Goal: Transaction & Acquisition: Purchase product/service

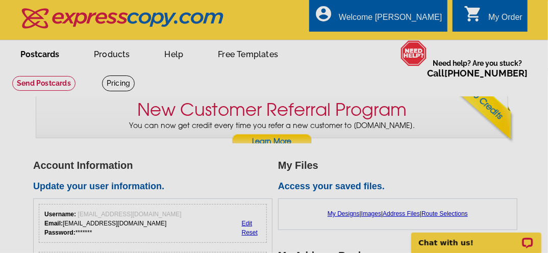
click at [55, 58] on link "Postcards" at bounding box center [39, 53] width 71 height 24
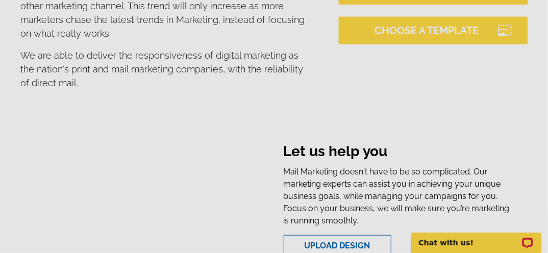
click at [442, 31] on link "CHOOSE A TEMPLATE" at bounding box center [433, 31] width 189 height 28
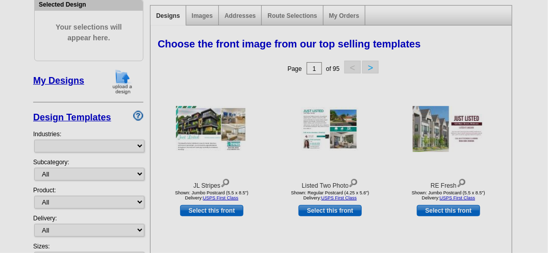
select select "785"
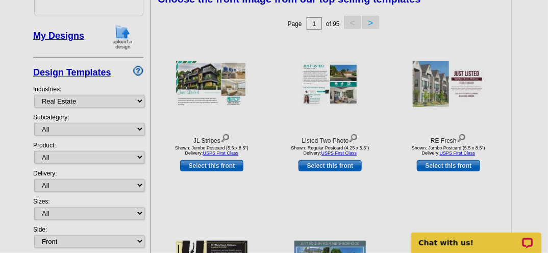
scroll to position [123, 0]
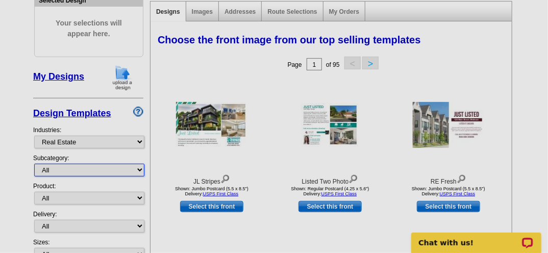
click at [137, 168] on select "All RE/MAX® Referrals Keller Williams® Berkshire Hathaway Home Services Century…" at bounding box center [89, 170] width 110 height 13
select select "793"
click at [34, 164] on select "All RE/MAX® Referrals Keller Williams® Berkshire Hathaway Home Services Century…" at bounding box center [89, 170] width 110 height 13
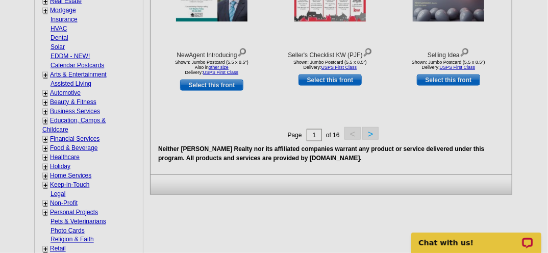
scroll to position [449, 0]
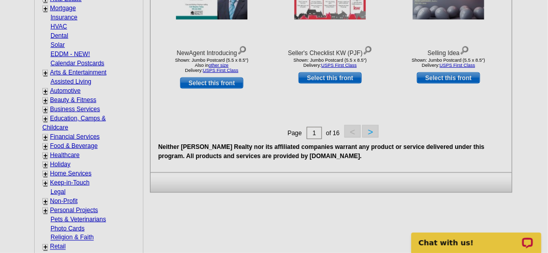
click at [372, 135] on button ">" at bounding box center [370, 131] width 16 height 13
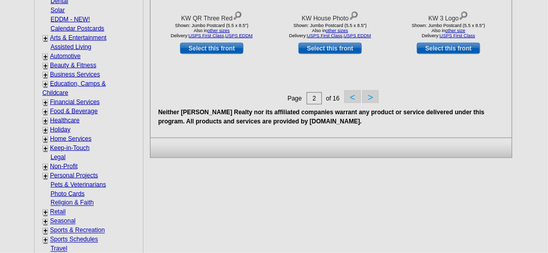
scroll to position [455, 0]
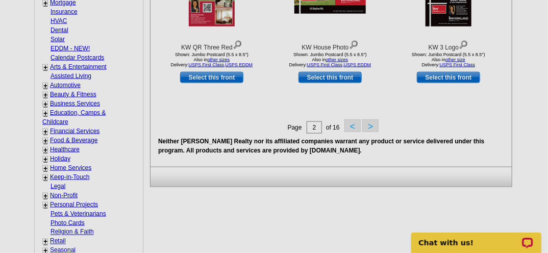
click at [368, 127] on button ">" at bounding box center [370, 125] width 16 height 13
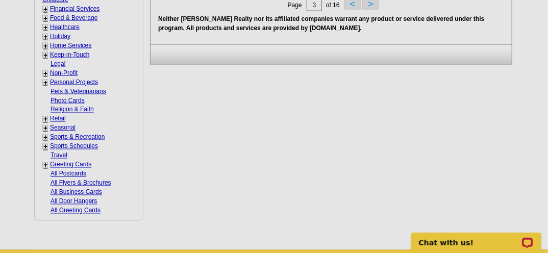
scroll to position [537, 0]
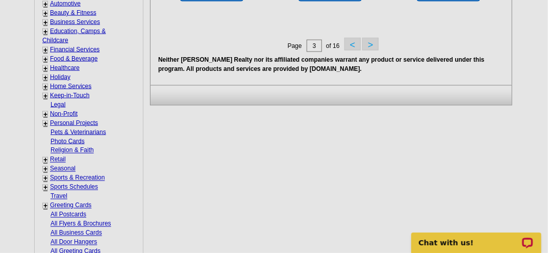
click at [374, 46] on button ">" at bounding box center [370, 44] width 16 height 13
click at [371, 47] on button ">" at bounding box center [370, 44] width 16 height 13
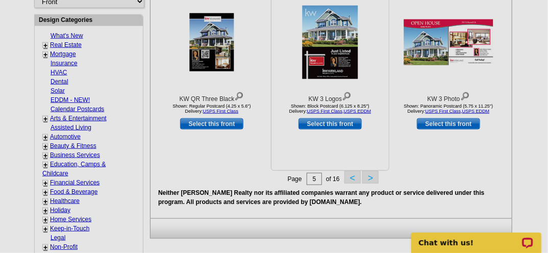
scroll to position [414, 0]
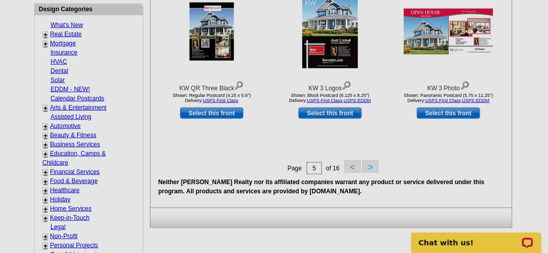
click at [369, 166] on button ">" at bounding box center [370, 166] width 16 height 13
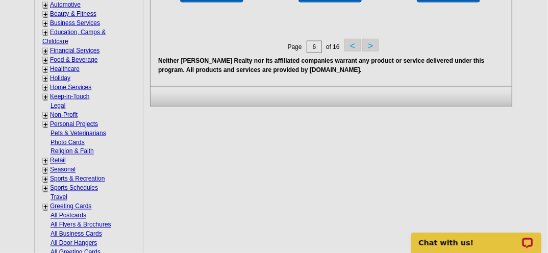
scroll to position [537, 0]
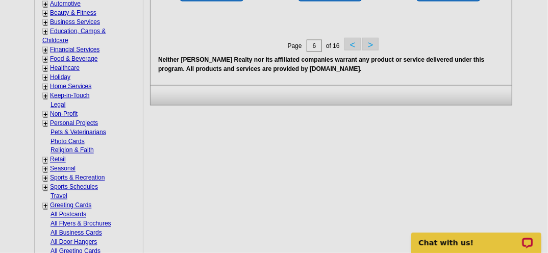
click at [370, 43] on button ">" at bounding box center [370, 44] width 16 height 13
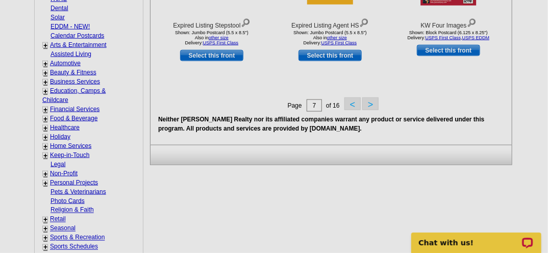
scroll to position [496, 0]
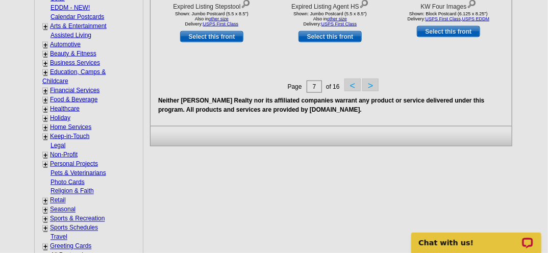
click at [372, 86] on button ">" at bounding box center [370, 85] width 16 height 13
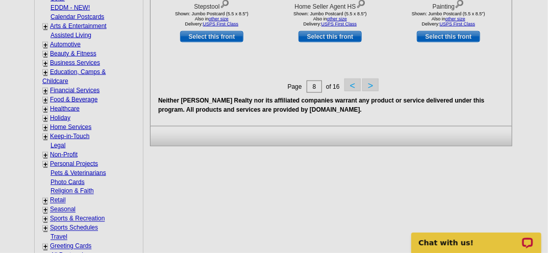
click at [372, 88] on button ">" at bounding box center [370, 85] width 16 height 13
click at [371, 90] on button ">" at bounding box center [370, 85] width 16 height 13
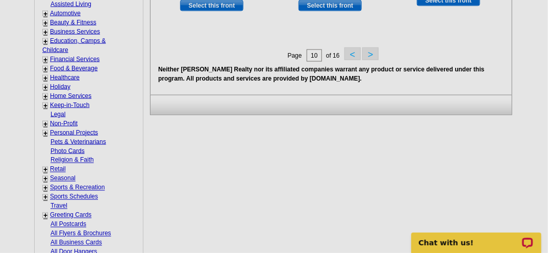
scroll to position [537, 0]
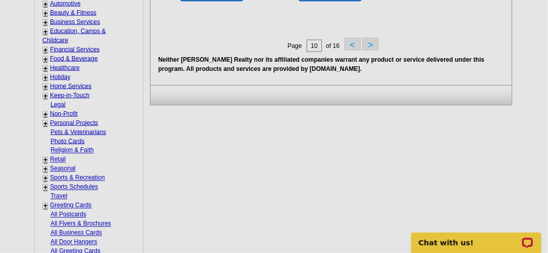
click at [371, 46] on button ">" at bounding box center [370, 44] width 16 height 13
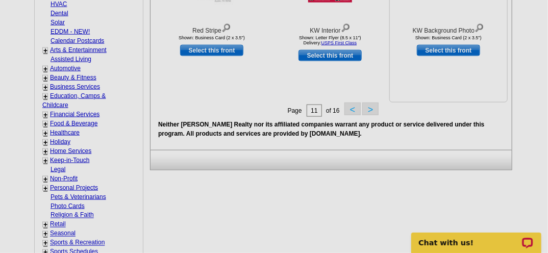
scroll to position [496, 0]
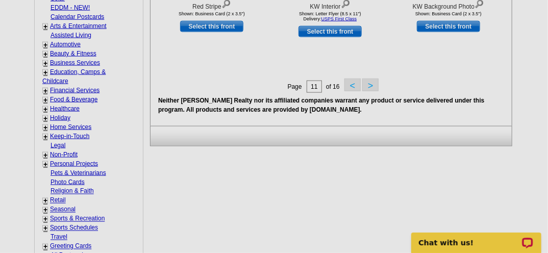
click at [371, 86] on button ">" at bounding box center [370, 85] width 16 height 13
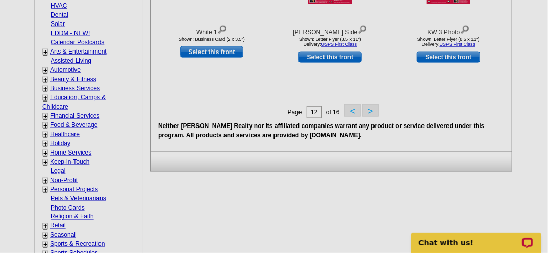
scroll to position [455, 0]
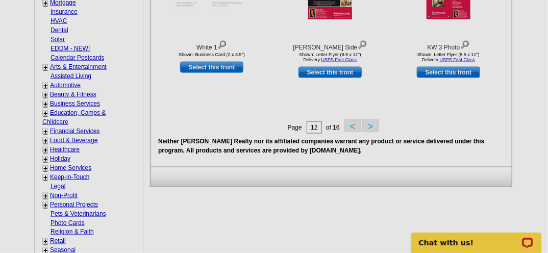
click at [369, 126] on button ">" at bounding box center [370, 125] width 16 height 13
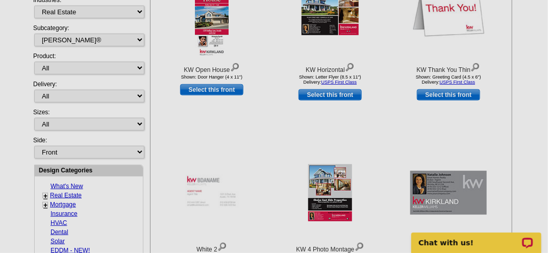
scroll to position [0, 0]
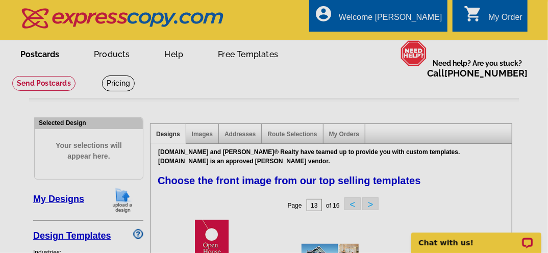
click at [34, 55] on link "Postcards" at bounding box center [39, 53] width 71 height 24
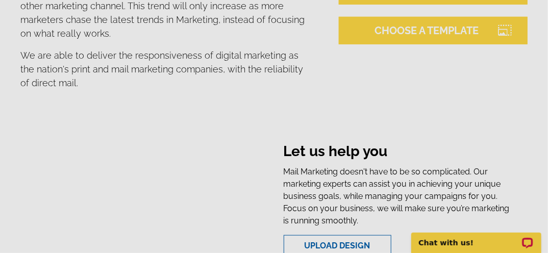
click at [382, 31] on link "CHOOSE A TEMPLATE" at bounding box center [433, 31] width 189 height 28
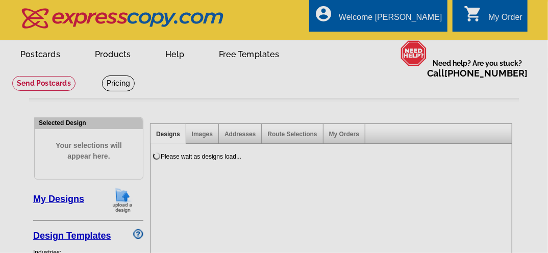
select select "785"
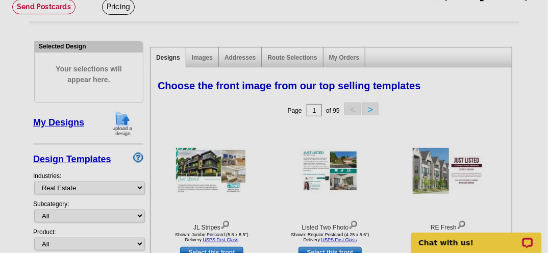
scroll to position [82, 0]
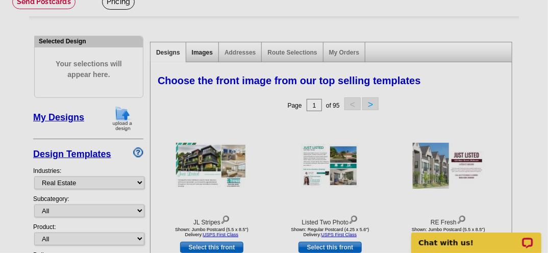
click at [202, 55] on link "Images" at bounding box center [202, 52] width 21 height 7
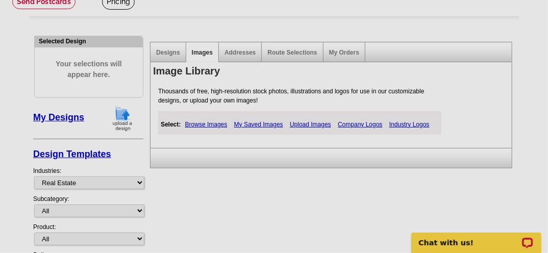
click at [247, 124] on link "My Saved Images" at bounding box center [259, 124] width 54 height 12
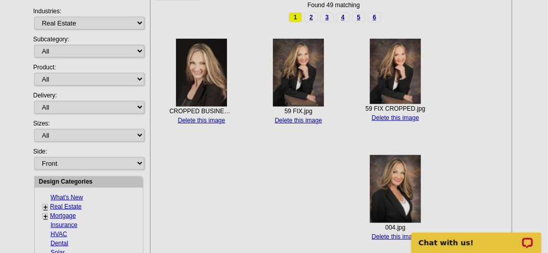
scroll to position [245, 0]
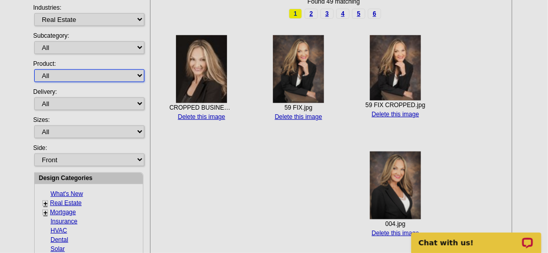
click at [139, 76] on select "All Postcards Letters and flyers Business Cards Door Hangers Greeting Cards" at bounding box center [89, 75] width 110 height 13
select select "1"
click at [34, 69] on select "All Postcards Letters and flyers Business Cards Door Hangers Greeting Cards" at bounding box center [89, 75] width 110 height 13
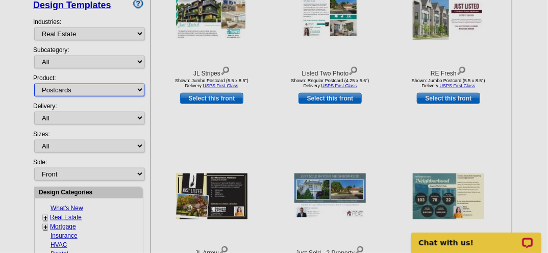
scroll to position [232, 0]
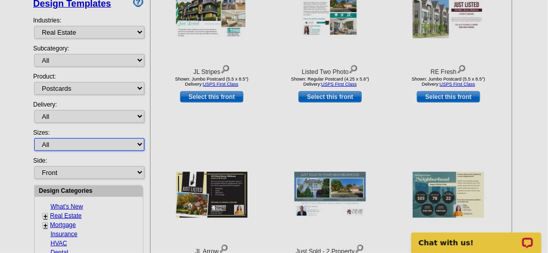
click at [136, 142] on select "All Jumbo Postcard (5.5" x 8.5") Regular Postcard (4.25" x 5.6") Panoramic Post…" at bounding box center [89, 144] width 110 height 13
select select "2"
click at [34, 138] on select "All Jumbo Postcard (5.5" x 8.5") Regular Postcard (4.25" x 5.6") Panoramic Post…" at bounding box center [89, 144] width 110 height 13
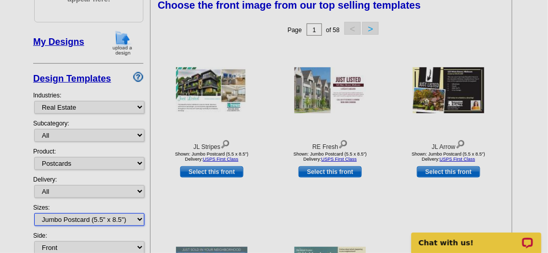
scroll to position [151, 0]
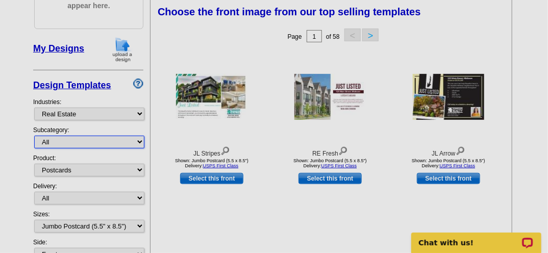
click at [138, 142] on select "All RE/MAX® Referrals Keller Williams® Berkshire Hathaway Home Services Century…" at bounding box center [89, 142] width 110 height 13
select select "1208"
click at [34, 136] on select "All RE/MAX® Referrals Keller Williams® Berkshire Hathaway Home Services Century…" at bounding box center [89, 142] width 110 height 13
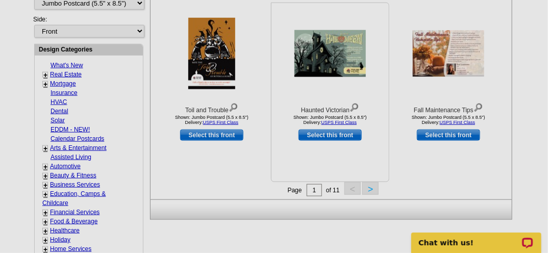
scroll to position [396, 0]
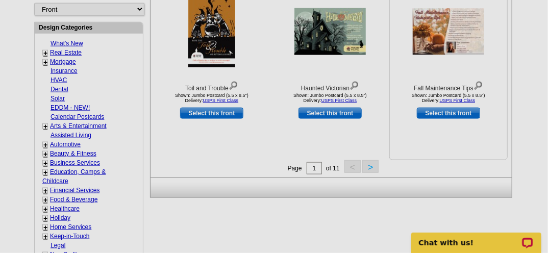
click at [451, 112] on link "Select this front" at bounding box center [448, 113] width 63 height 11
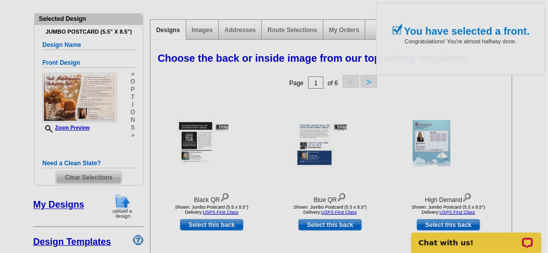
scroll to position [123, 0]
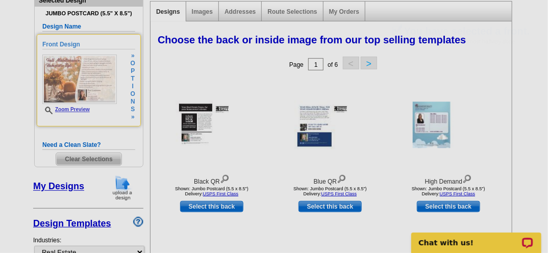
click at [104, 99] on img at bounding box center [79, 80] width 75 height 50
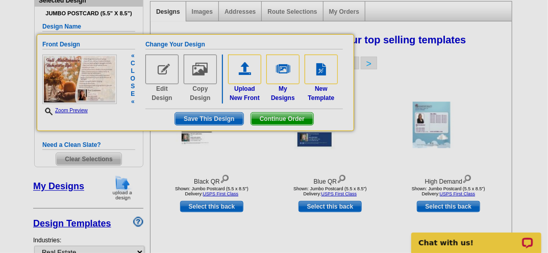
click at [167, 76] on img at bounding box center [162, 70] width 33 height 30
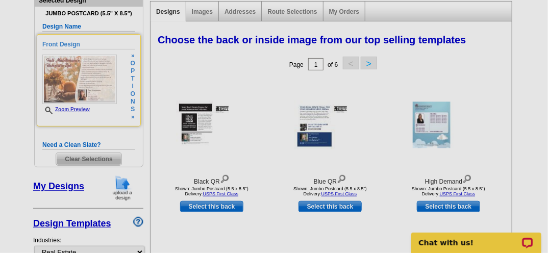
click at [75, 108] on link "Zoom Preview" at bounding box center [65, 110] width 47 height 6
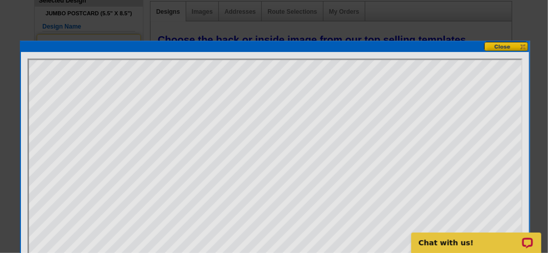
scroll to position [0, 0]
click at [494, 45] on button at bounding box center [507, 47] width 45 height 10
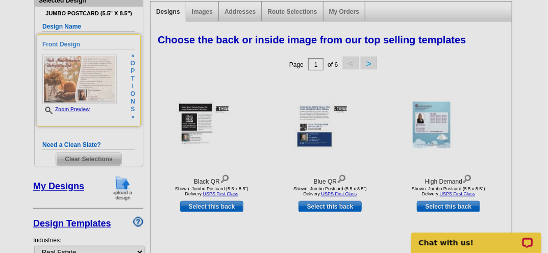
click at [86, 80] on img at bounding box center [79, 80] width 75 height 50
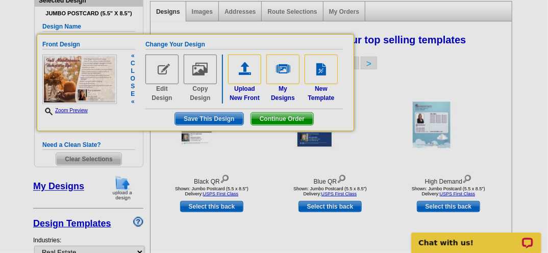
click at [168, 69] on img at bounding box center [162, 70] width 33 height 30
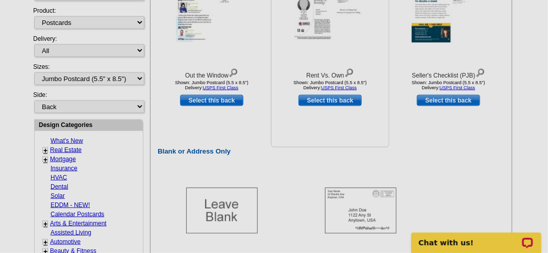
scroll to position [449, 0]
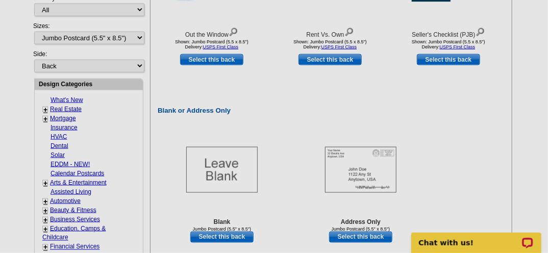
click at [69, 106] on link "Real Estate" at bounding box center [66, 109] width 32 height 7
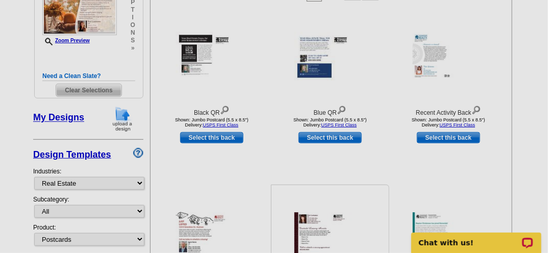
scroll to position [151, 0]
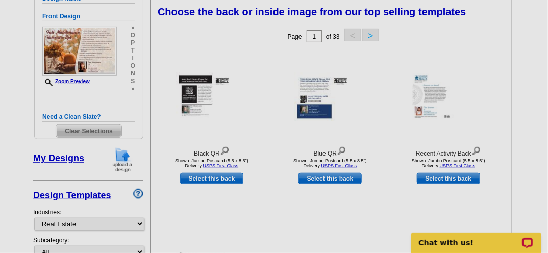
click at [370, 34] on button ">" at bounding box center [370, 35] width 16 height 13
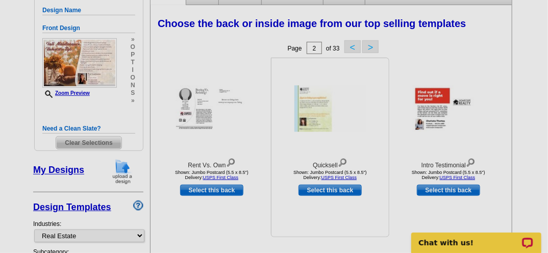
scroll to position [110, 0]
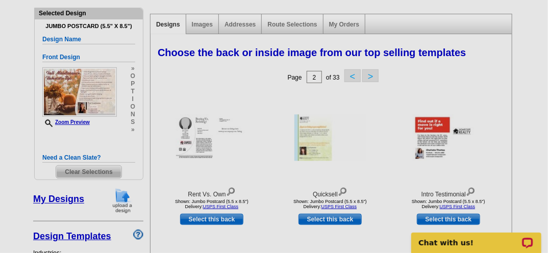
click at [374, 76] on button ">" at bounding box center [370, 75] width 16 height 13
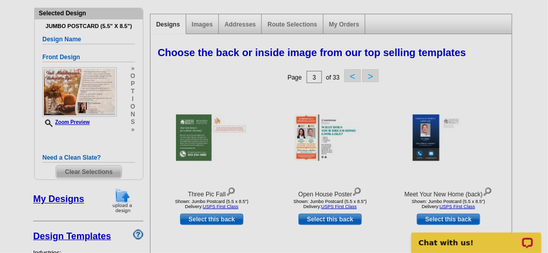
click at [370, 77] on button ">" at bounding box center [370, 75] width 16 height 13
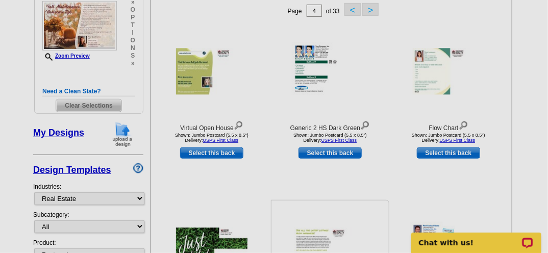
scroll to position [151, 0]
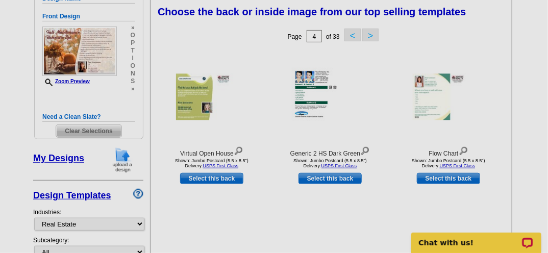
click at [374, 39] on button ">" at bounding box center [370, 35] width 16 height 13
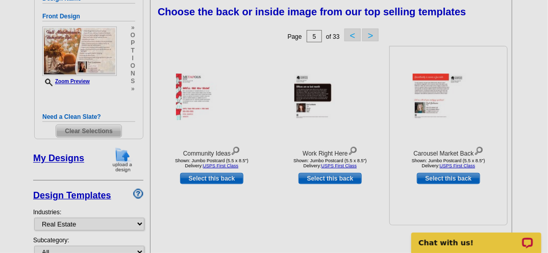
click at [439, 178] on link "Select this back" at bounding box center [448, 178] width 63 height 11
select select "front"
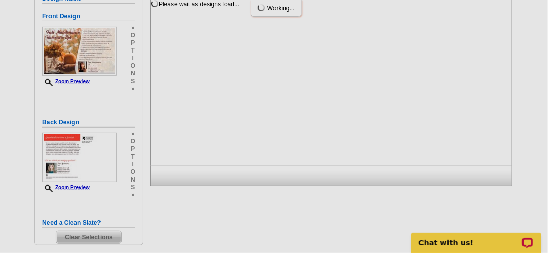
scroll to position [0, 0]
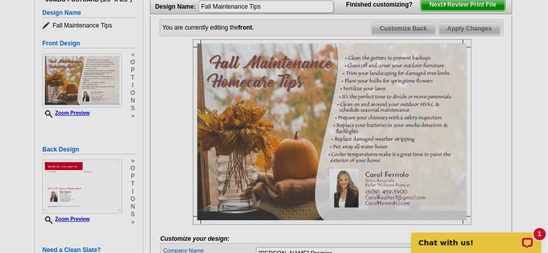
scroll to position [123, 0]
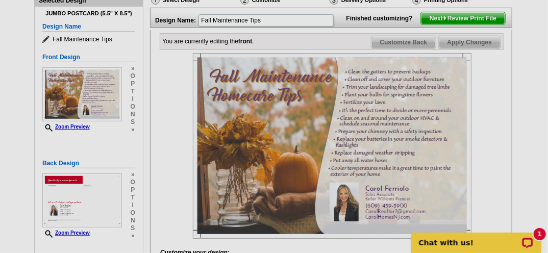
click at [256, 94] on img at bounding box center [332, 146] width 279 height 186
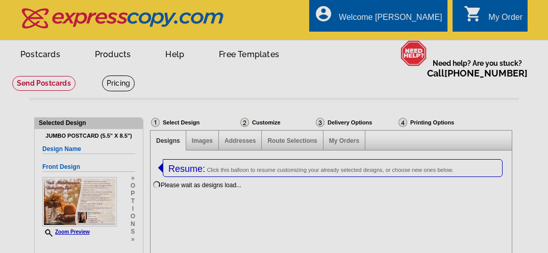
select select
select select "1"
select select "2"
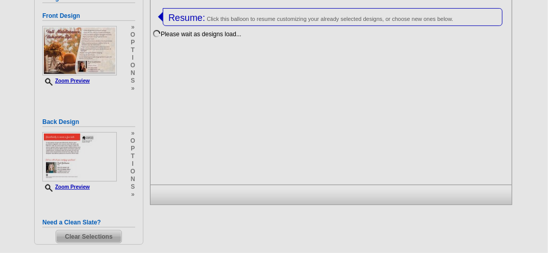
select select "785"
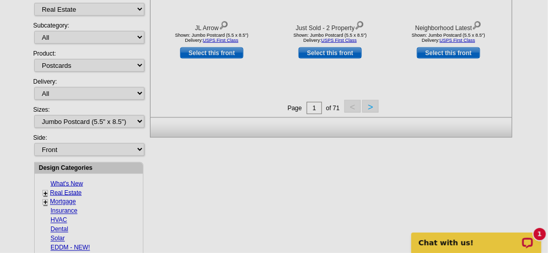
scroll to position [490, 0]
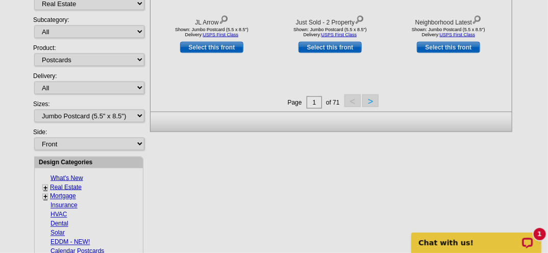
click at [371, 100] on button ">" at bounding box center [370, 100] width 16 height 13
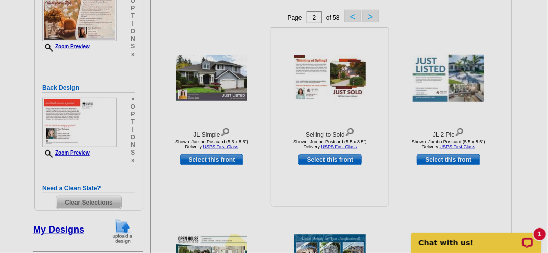
scroll to position [239, 0]
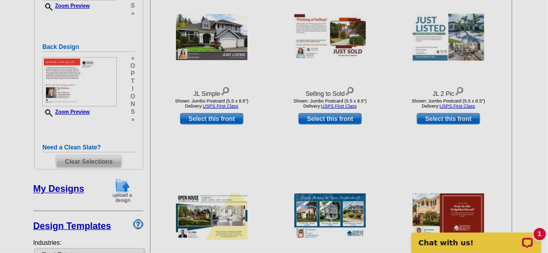
click at [104, 162] on span "Clear Selections" at bounding box center [88, 162] width 65 height 12
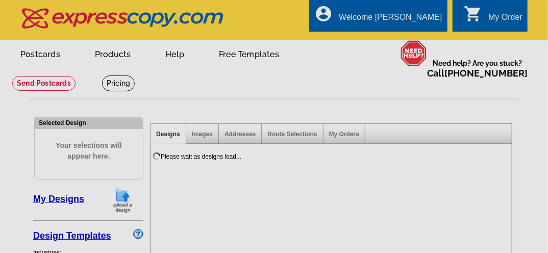
select select "785"
